Goal: Information Seeking & Learning: Find specific fact

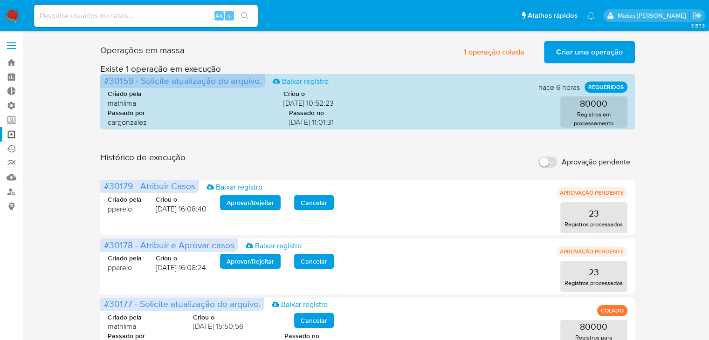
drag, startPoint x: 707, startPoint y: 128, endPoint x: 715, endPoint y: 189, distance: 61.6
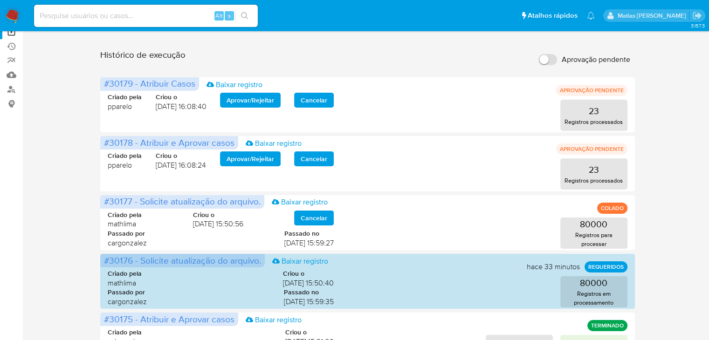
scroll to position [2, 0]
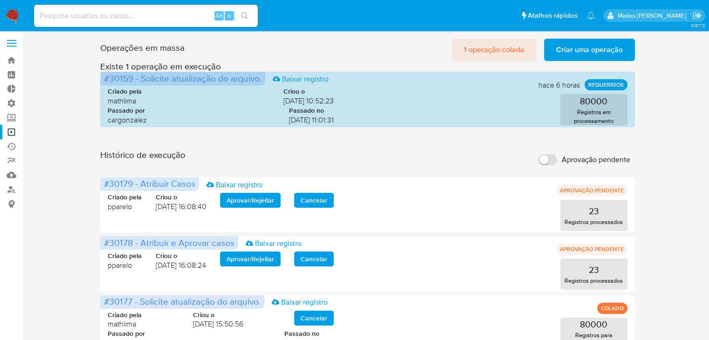
click at [494, 49] on span "1 operação colada" at bounding box center [494, 50] width 61 height 21
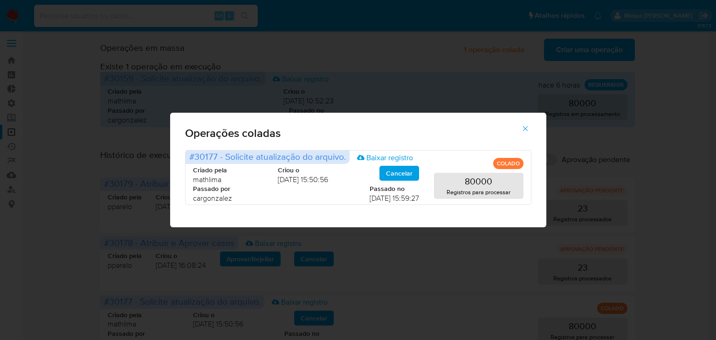
click at [527, 130] on icon "button" at bounding box center [524, 128] width 5 height 5
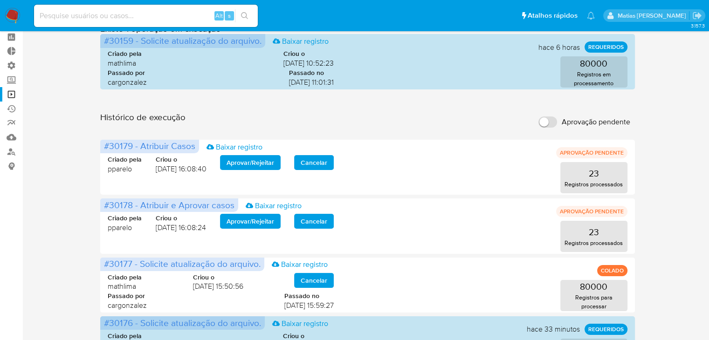
scroll to position [0, 0]
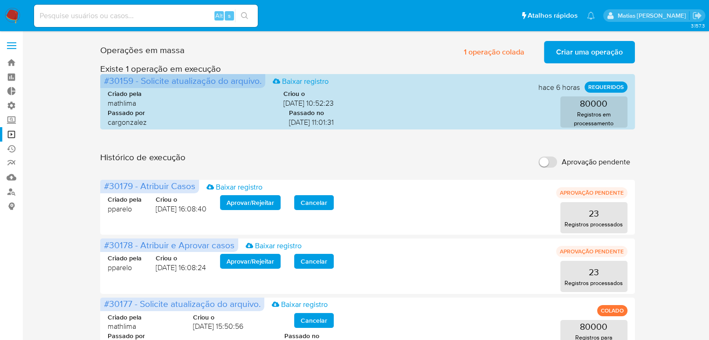
drag, startPoint x: 347, startPoint y: 55, endPoint x: 35, endPoint y: -41, distance: 325.8
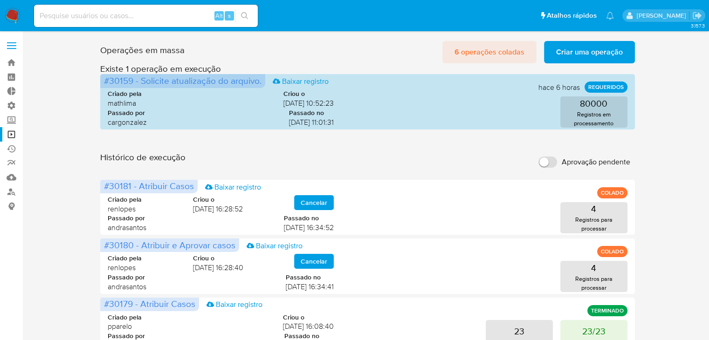
click at [459, 52] on span "6 operações coladas" at bounding box center [489, 52] width 70 height 21
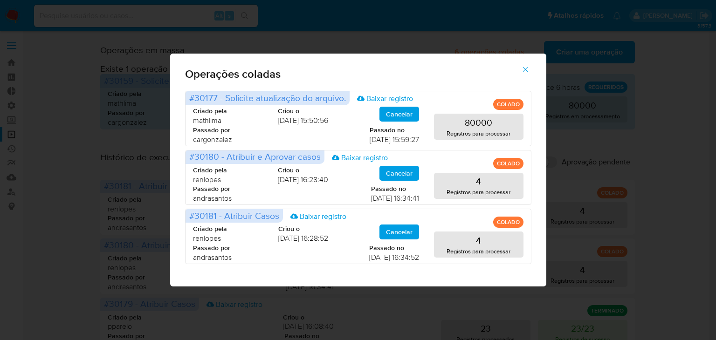
click at [523, 70] on icon "button" at bounding box center [525, 69] width 8 height 8
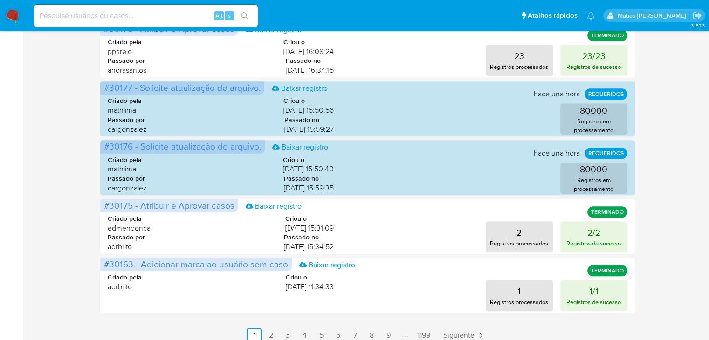
scroll to position [460, 0]
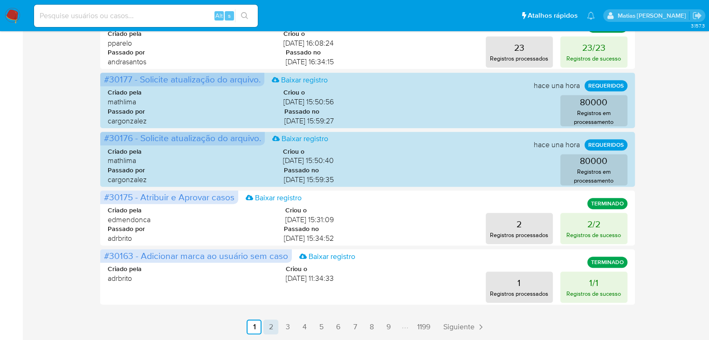
click at [268, 327] on link "2" at bounding box center [270, 327] width 15 height 15
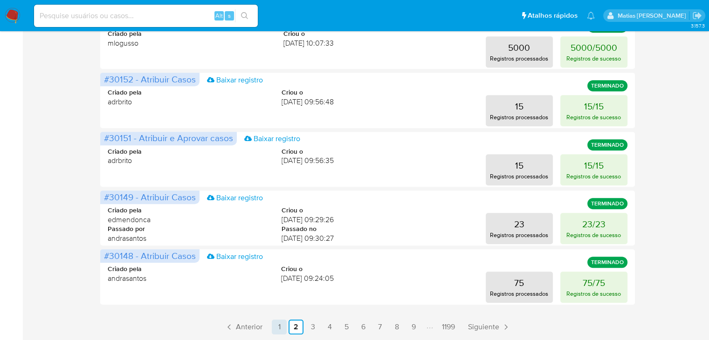
click at [277, 326] on link "1" at bounding box center [279, 327] width 15 height 15
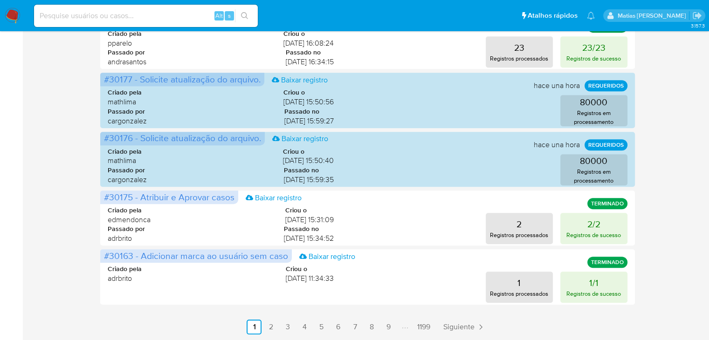
click at [118, 25] on div "Alt s" at bounding box center [146, 16] width 224 height 22
click at [118, 19] on input at bounding box center [146, 16] width 224 height 12
paste input "1101911630"
type input "1101911630"
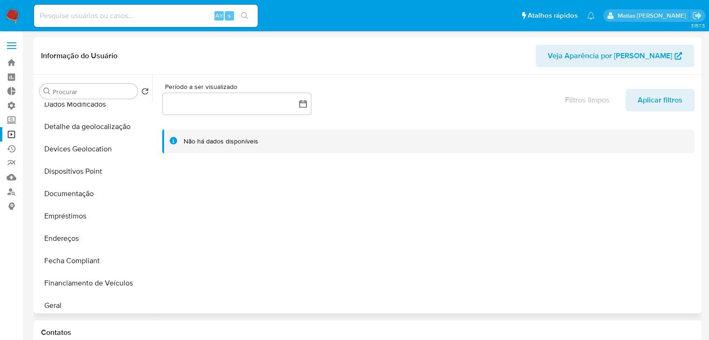
select select "10"
click at [121, 258] on button "Geral" at bounding box center [90, 262] width 109 height 22
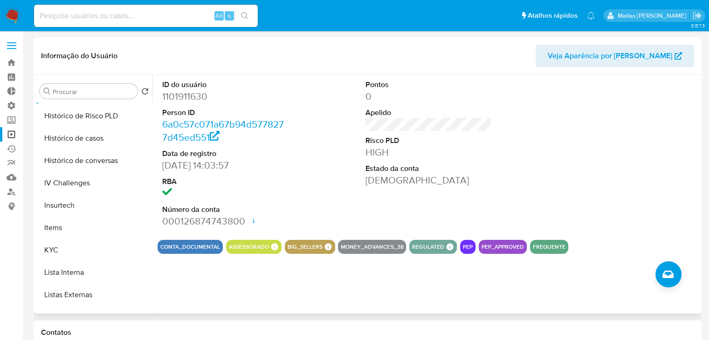
scroll to position [316, 0]
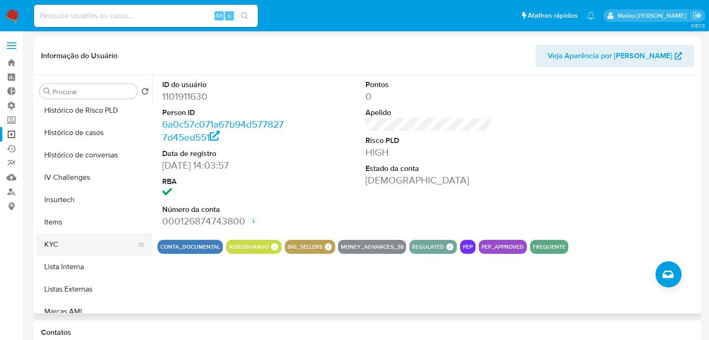
click at [103, 245] on button "KYC" at bounding box center [90, 244] width 109 height 22
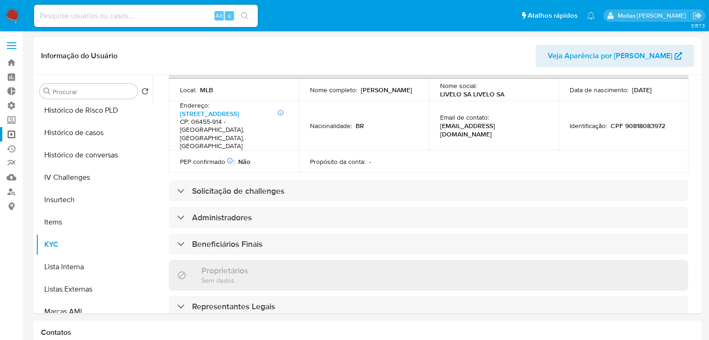
scroll to position [322, 0]
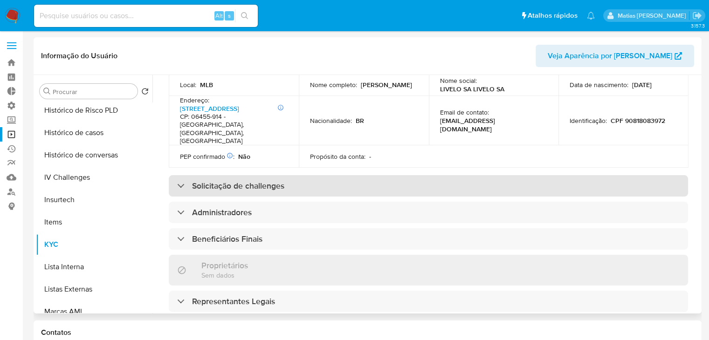
click at [454, 175] on div "Solicitação de challenges" at bounding box center [428, 185] width 519 height 21
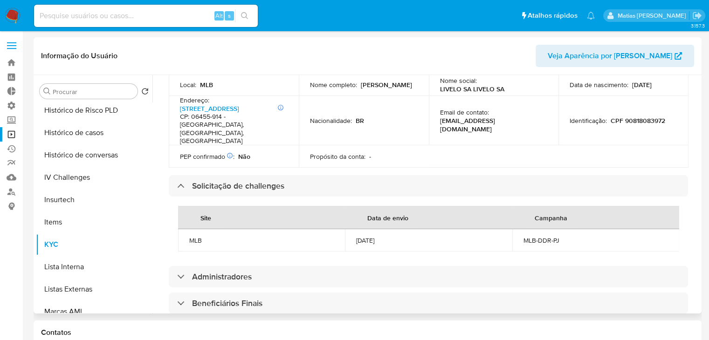
scroll to position [0, 0]
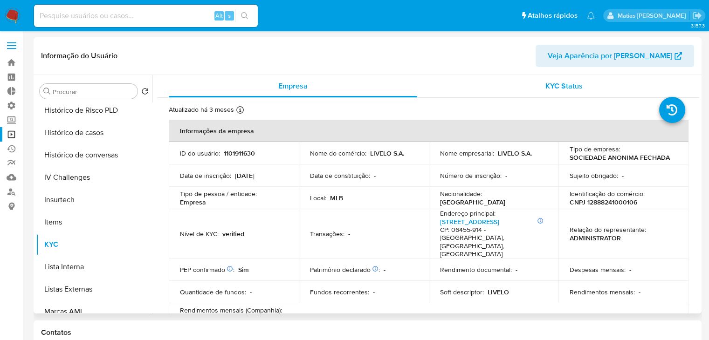
click at [552, 88] on span "KYC Status" at bounding box center [563, 86] width 37 height 11
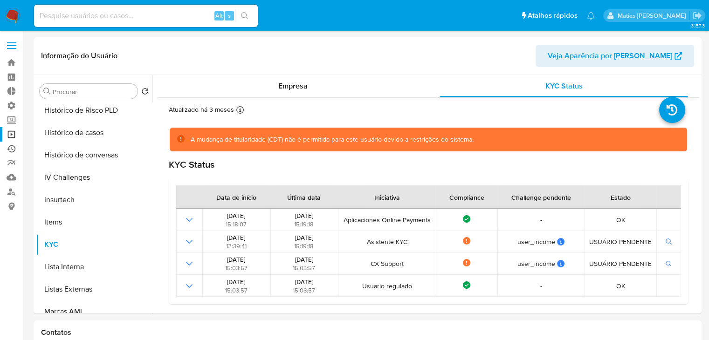
click at [9, 151] on link "Ejecuções automáticas" at bounding box center [55, 149] width 111 height 14
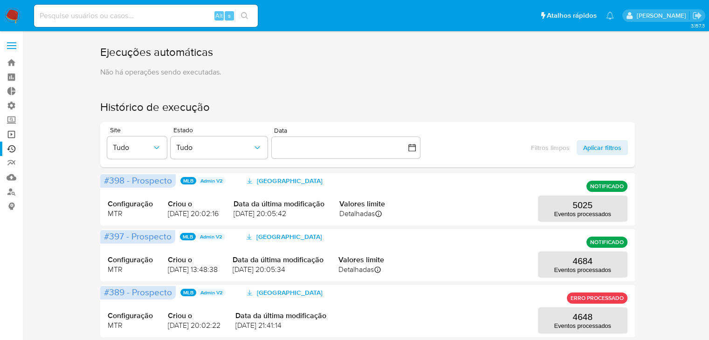
click at [9, 132] on link "Operações em massa" at bounding box center [55, 134] width 111 height 14
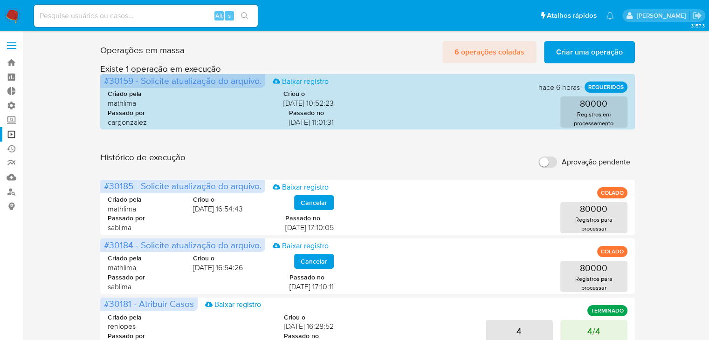
click at [474, 52] on span "6 operações coladas" at bounding box center [489, 52] width 70 height 21
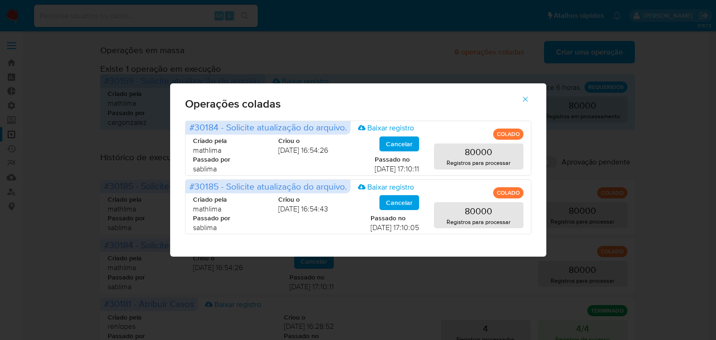
click at [523, 100] on icon "button" at bounding box center [525, 99] width 8 height 8
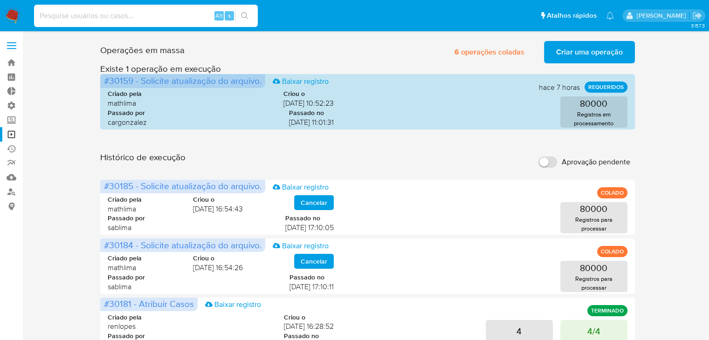
click at [95, 18] on input at bounding box center [146, 16] width 224 height 12
paste input "11070845"
type input "11070845"
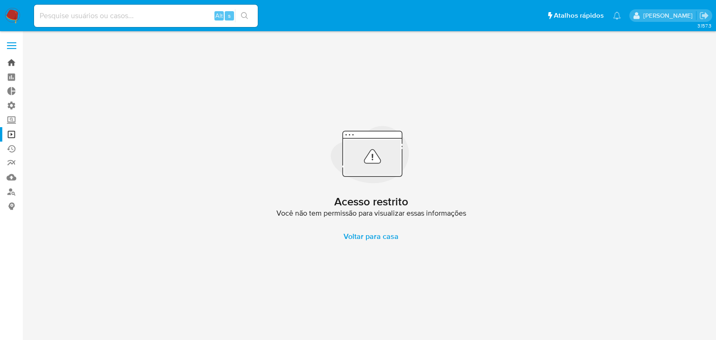
click at [12, 62] on link "Bandeja" at bounding box center [55, 62] width 111 height 14
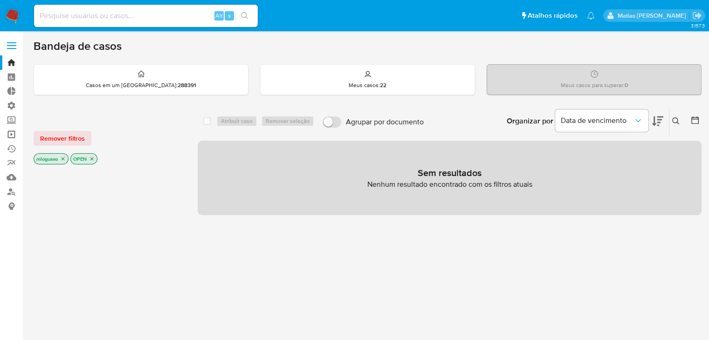
click at [11, 132] on link "Operações em massa" at bounding box center [55, 134] width 111 height 14
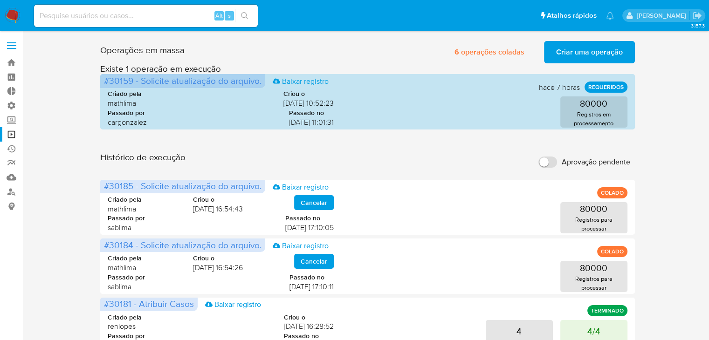
click at [140, 16] on input at bounding box center [146, 16] width 224 height 12
type input "473058240"
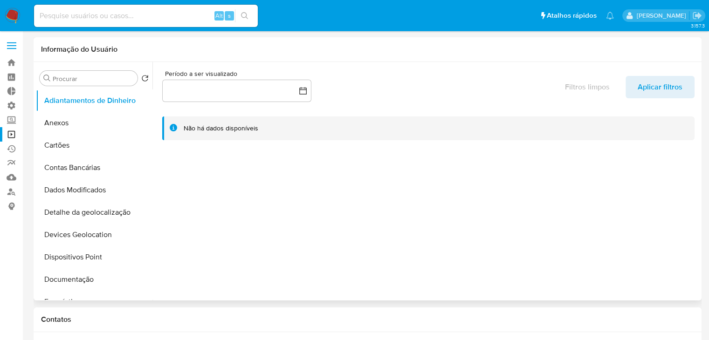
select select "10"
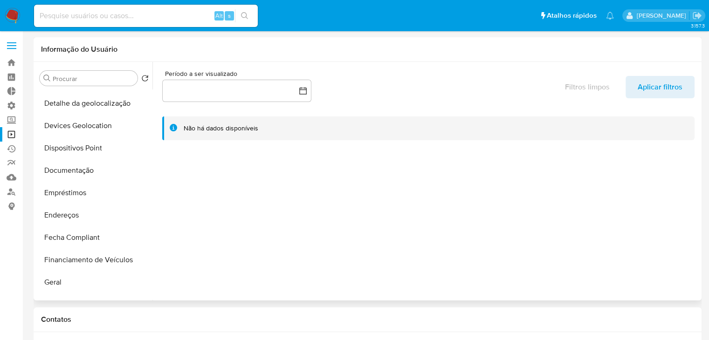
scroll to position [114, 0]
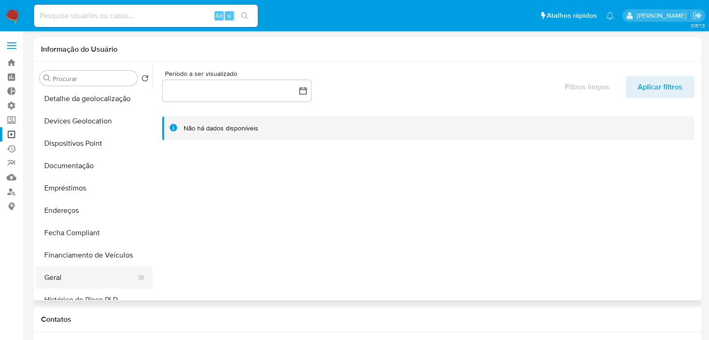
click at [90, 273] on button "Geral" at bounding box center [90, 278] width 109 height 22
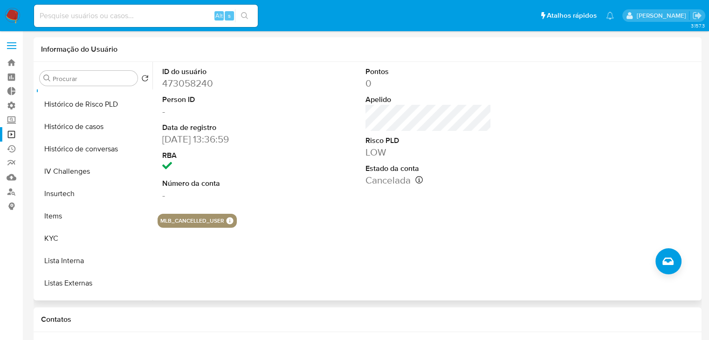
scroll to position [321, 0]
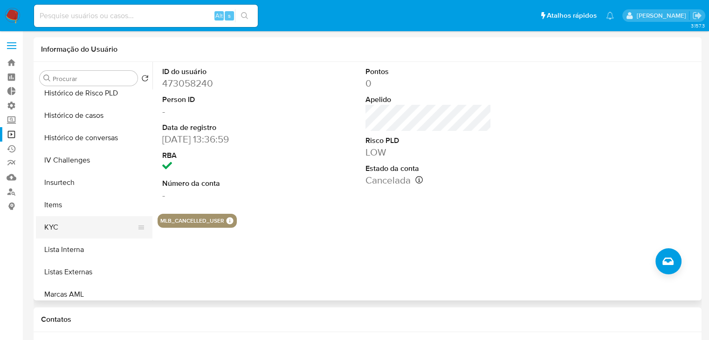
click at [107, 232] on button "KYC" at bounding box center [90, 227] width 109 height 22
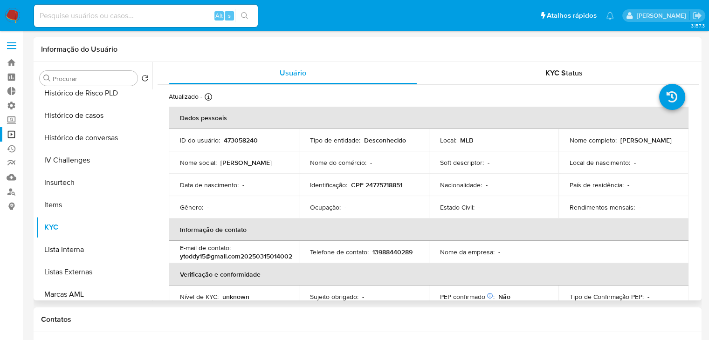
click at [391, 186] on p "CPF 24775718851" at bounding box center [376, 185] width 51 height 8
copy p "24775718851"
click at [8, 192] on link "Localizador de pessoas" at bounding box center [55, 192] width 111 height 14
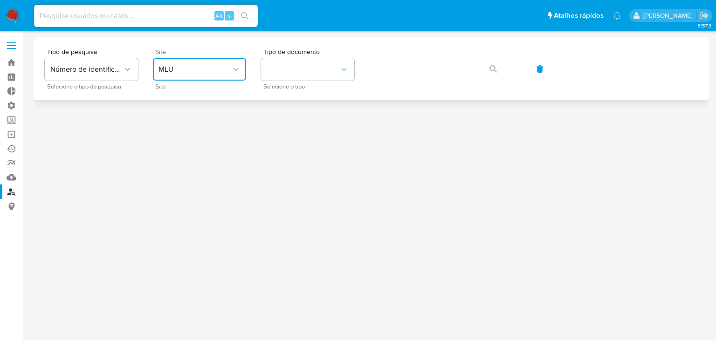
click at [180, 73] on span "MLU" at bounding box center [194, 69] width 73 height 9
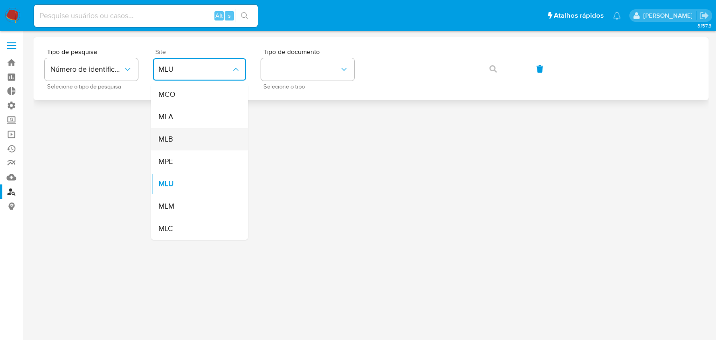
click at [185, 138] on div "MLB" at bounding box center [196, 139] width 76 height 22
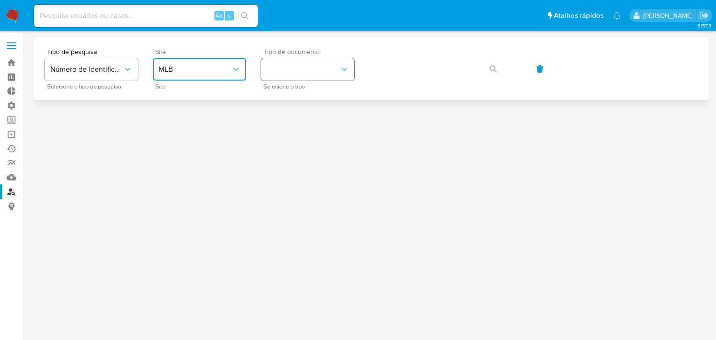
click at [316, 75] on button "identificationType" at bounding box center [307, 69] width 93 height 22
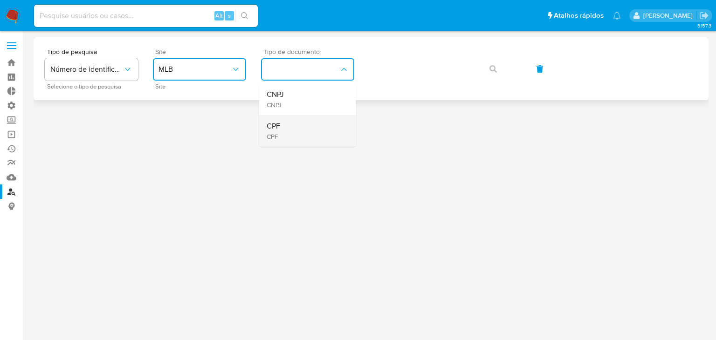
click at [309, 132] on div "CPF CPF" at bounding box center [305, 131] width 76 height 32
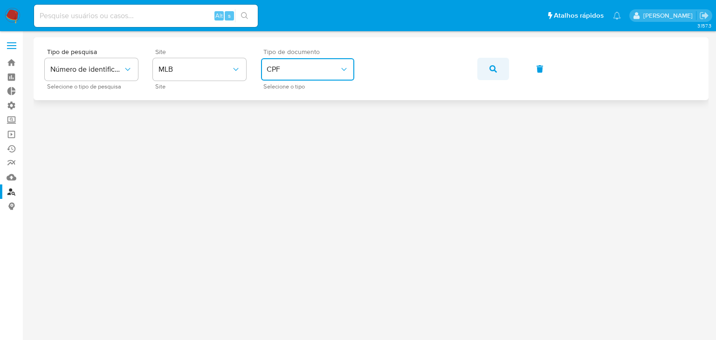
click at [494, 68] on icon "button" at bounding box center [492, 68] width 7 height 7
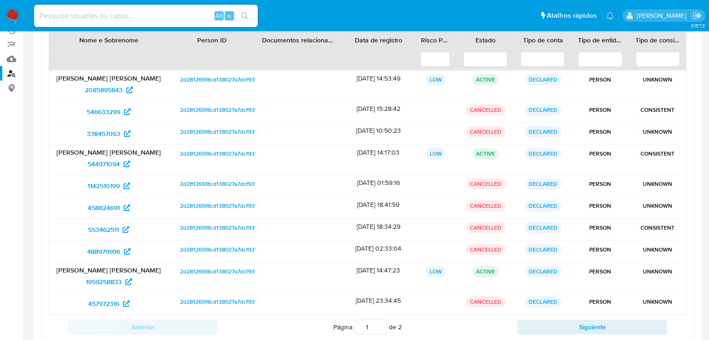
scroll to position [144, 0]
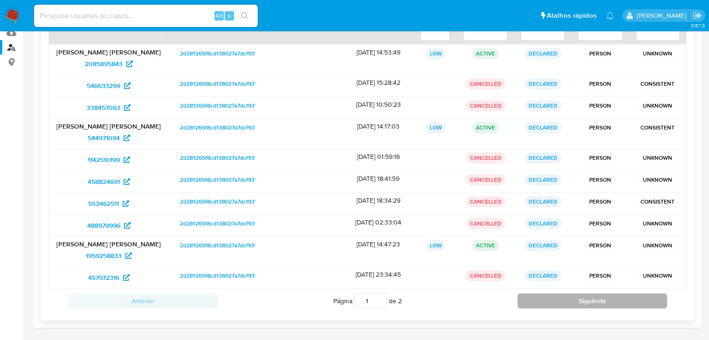
click at [657, 294] on button "Siguiente" at bounding box center [592, 301] width 150 height 15
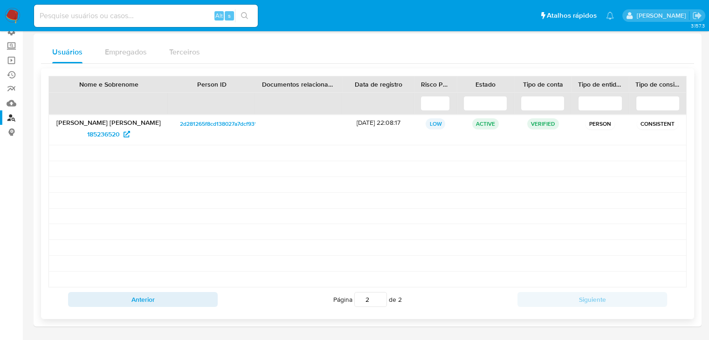
scroll to position [73, 0]
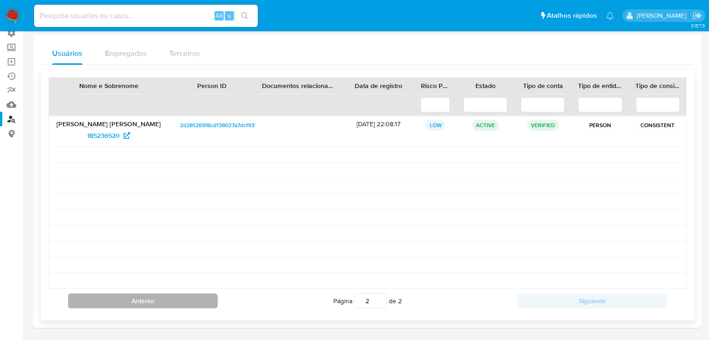
click at [179, 299] on button "Anterior" at bounding box center [143, 301] width 150 height 15
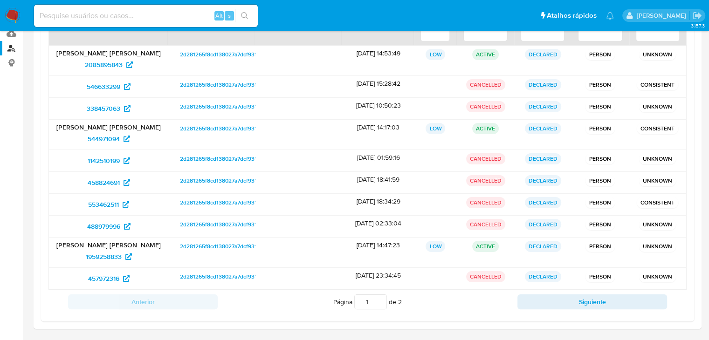
scroll to position [144, 0]
click at [575, 308] on div "Anterior Página 1 de 2 Siguiente" at bounding box center [367, 301] width 638 height 24
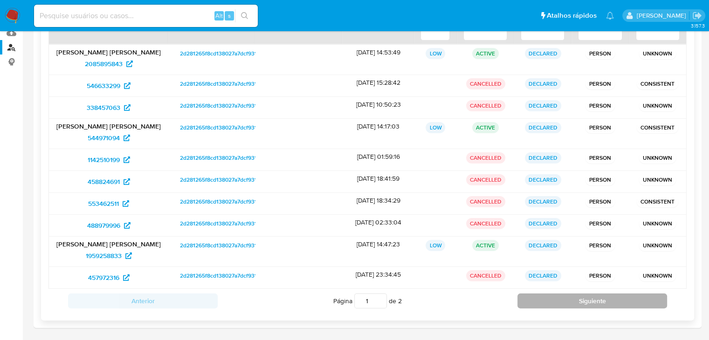
click at [571, 298] on button "Siguiente" at bounding box center [592, 301] width 150 height 15
type input "2"
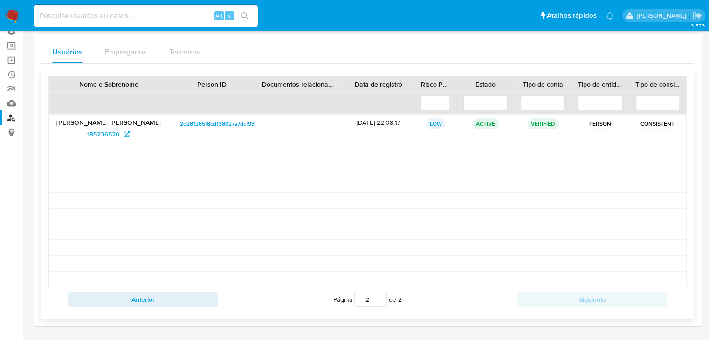
scroll to position [73, 0]
click at [109, 137] on span "185236520" at bounding box center [103, 135] width 33 height 15
click at [8, 78] on link "Ejecuções automáticas" at bounding box center [55, 76] width 111 height 14
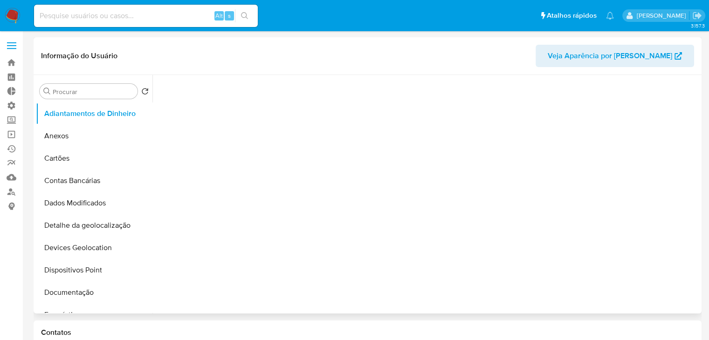
select select "10"
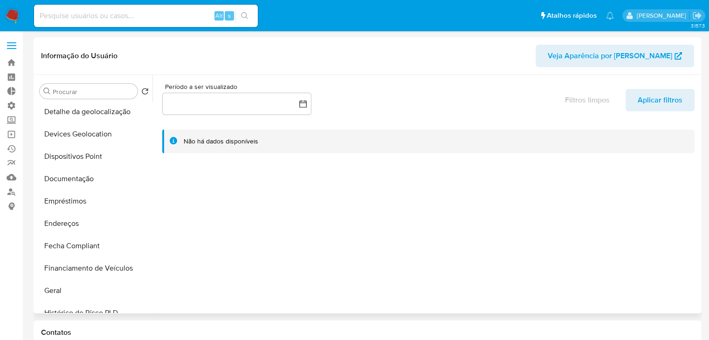
scroll to position [119, 0]
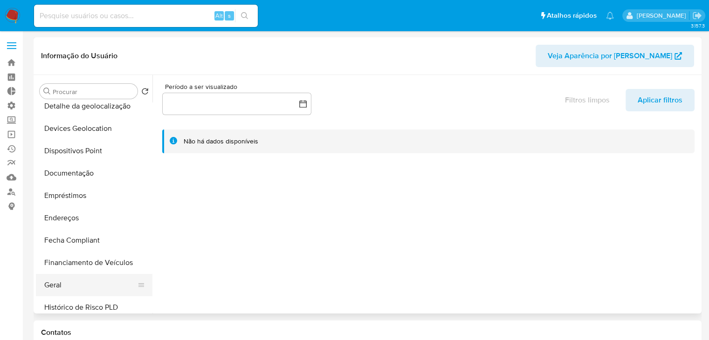
click at [96, 290] on button "Geral" at bounding box center [90, 285] width 109 height 22
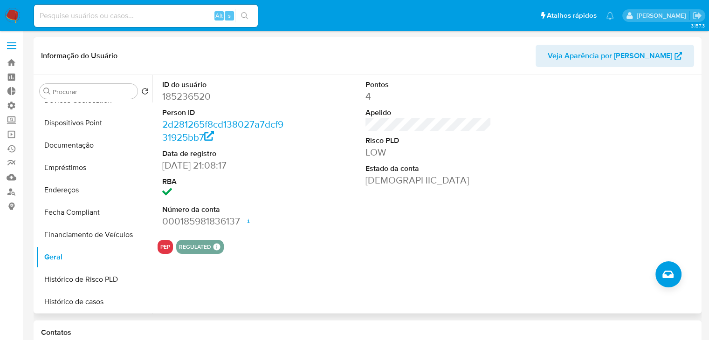
scroll to position [142, 0]
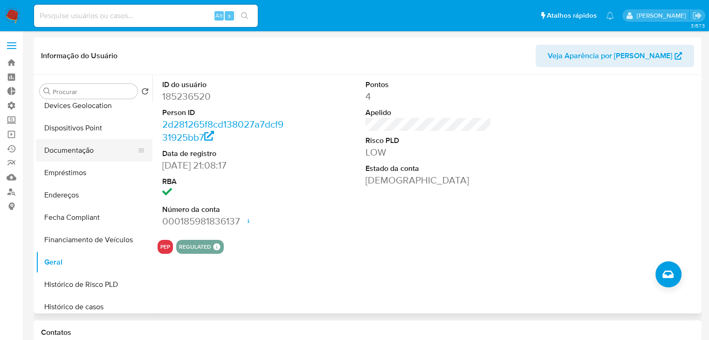
click at [96, 149] on button "Documentação" at bounding box center [90, 150] width 109 height 22
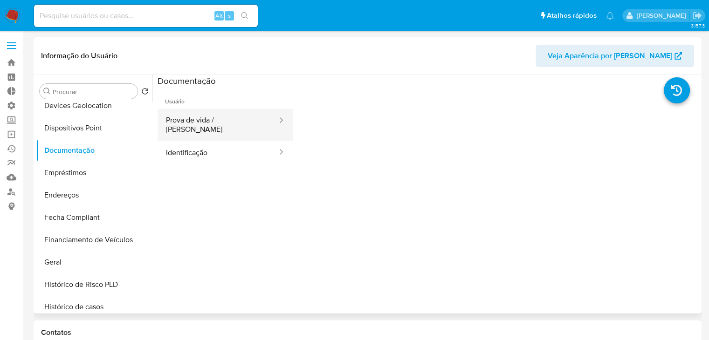
click at [233, 122] on button "Prova de vida / Selfie" at bounding box center [218, 125] width 121 height 32
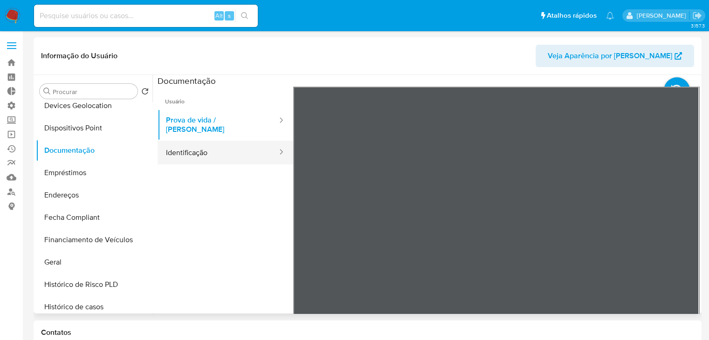
click at [231, 147] on button "Identificação" at bounding box center [218, 153] width 121 height 24
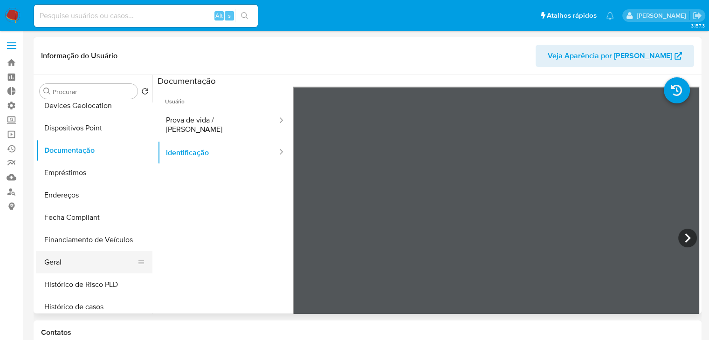
click at [89, 272] on button "Geral" at bounding box center [90, 262] width 109 height 22
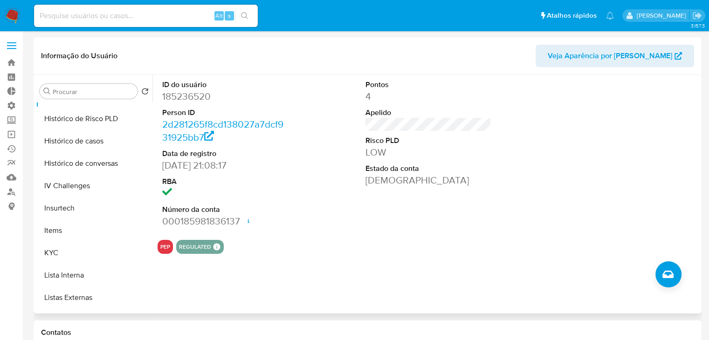
scroll to position [312, 0]
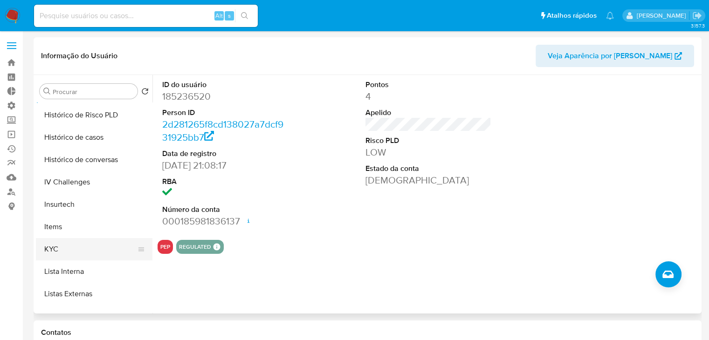
click at [122, 242] on button "KYC" at bounding box center [90, 249] width 109 height 22
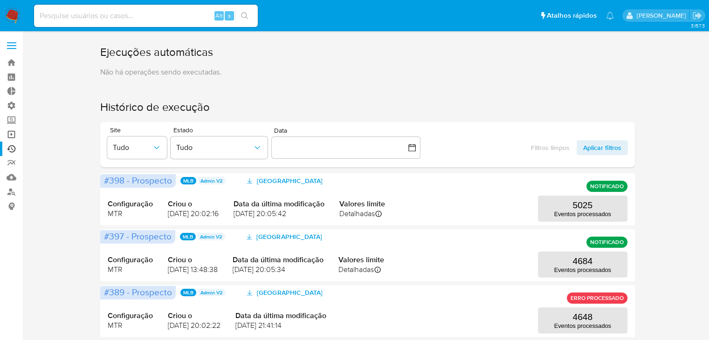
click at [14, 133] on link "Operações em massa" at bounding box center [55, 134] width 111 height 14
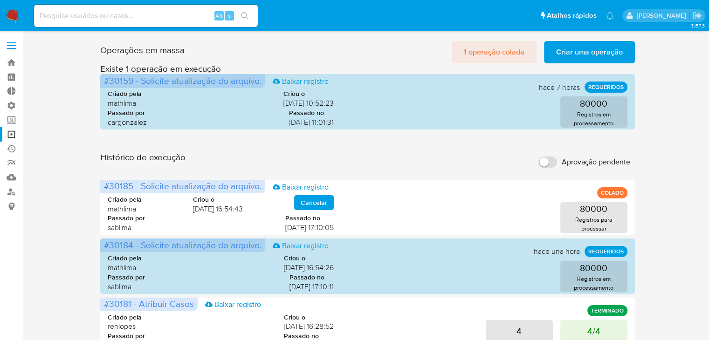
click at [486, 55] on span "1 operação colada" at bounding box center [494, 52] width 61 height 21
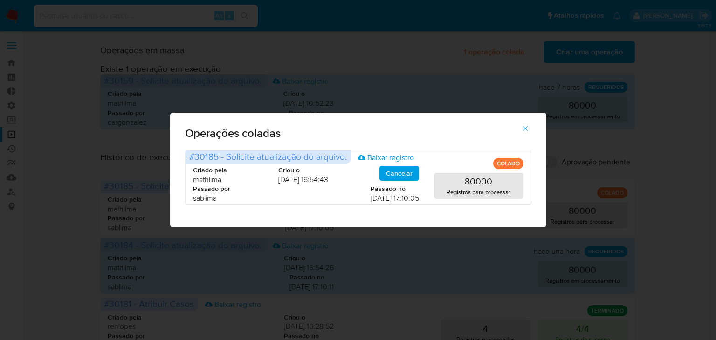
click at [524, 126] on icon "button" at bounding box center [525, 128] width 8 height 8
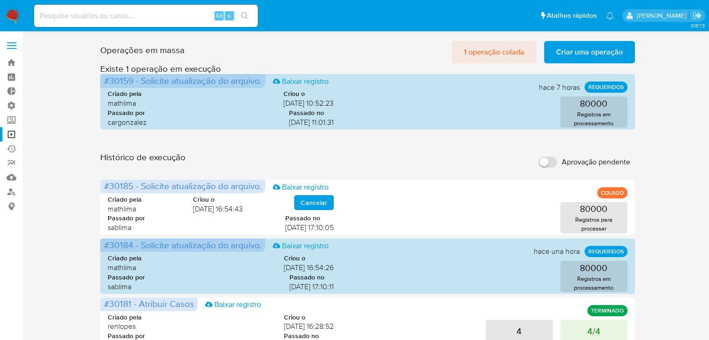
click at [487, 50] on span "1 operação colada" at bounding box center [494, 52] width 61 height 21
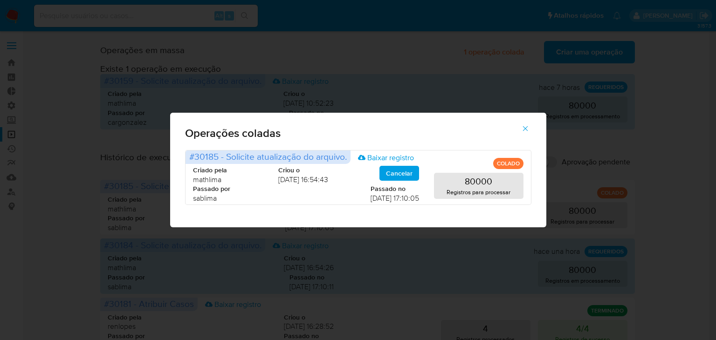
click at [522, 131] on icon "button" at bounding box center [525, 128] width 8 height 8
